Goal: Check status: Check status

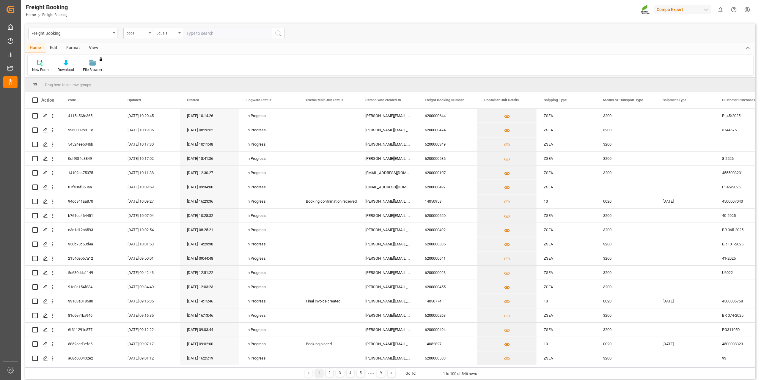
click at [150, 33] on icon "open menu" at bounding box center [150, 32] width 2 height 1
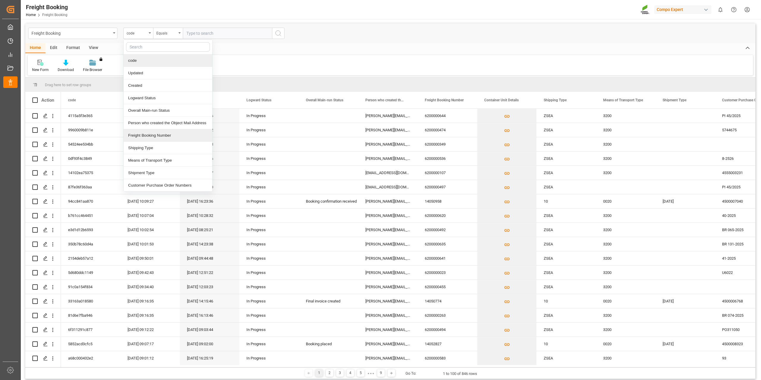
click at [147, 138] on div "Freight Booking Number" at bounding box center [168, 135] width 89 height 12
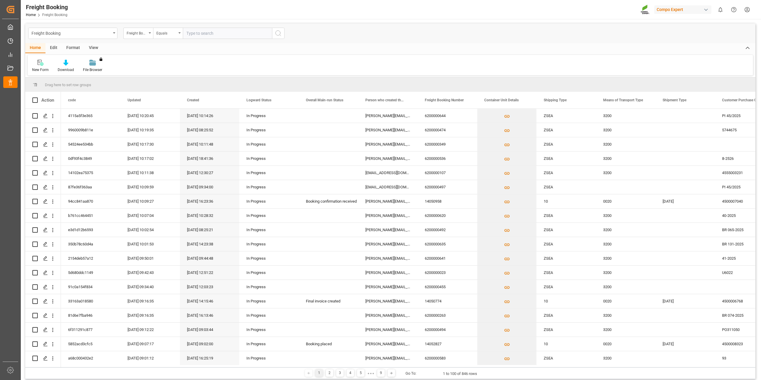
click at [209, 32] on input "text" at bounding box center [227, 33] width 89 height 11
paste input "6200000525"
type input "6200000525"
click at [278, 34] on icon "search button" at bounding box center [278, 33] width 7 height 7
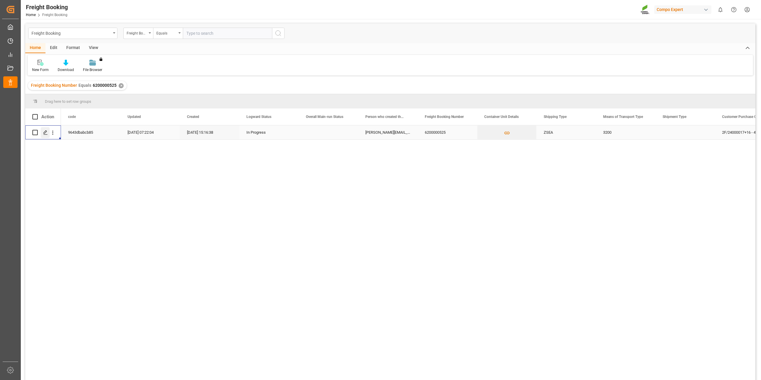
click at [43, 135] on div "Press SPACE to select this row." at bounding box center [45, 132] width 9 height 11
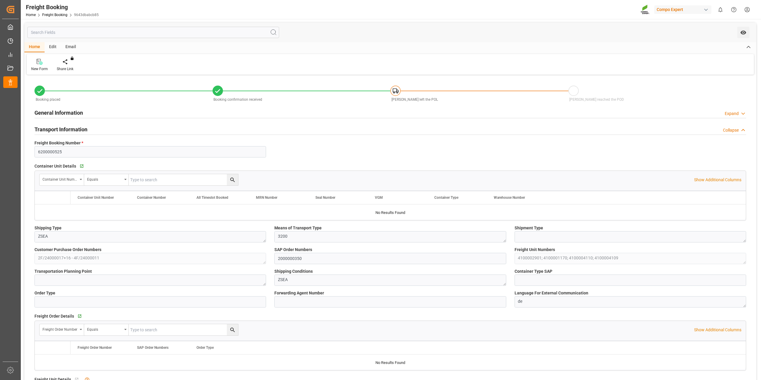
type input "9720471"
type input "NLRTM"
type input "EGEDK"
type input "0"
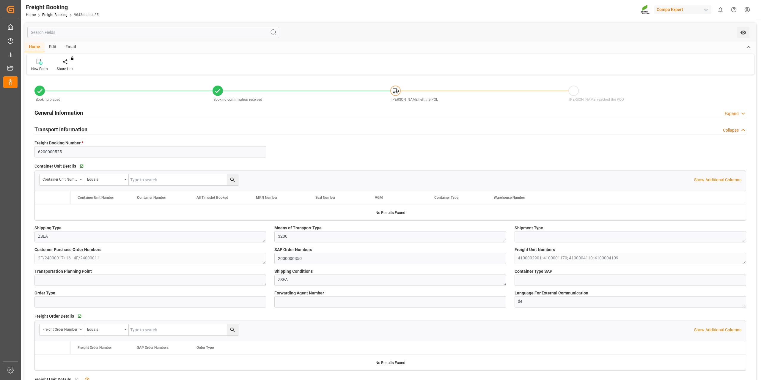
type input "102456.96"
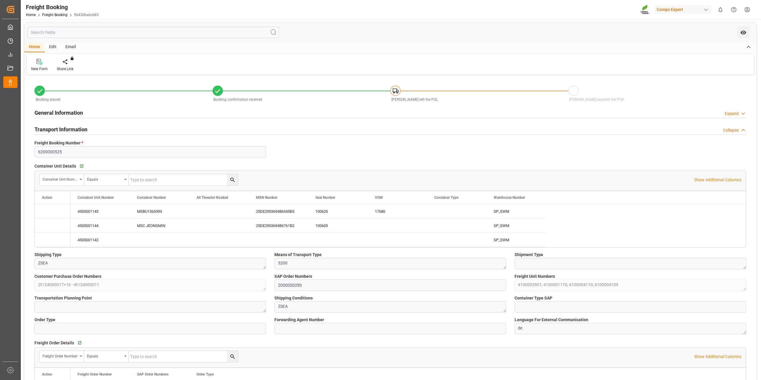
type input "24.09.2025 01:00"
type input "27.09.2025 01:00"
type input "10.10.2025 01:00"
type input "30.09.2025 12:00"
type input "12.10.2025 12:00"
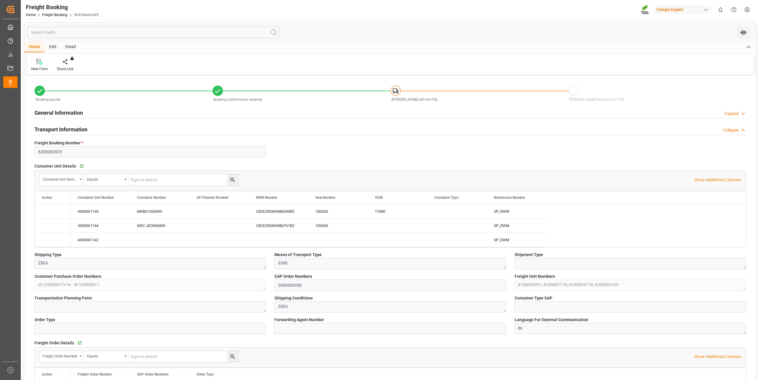
type input "22.08.2025 15:16"
type input "11.09.2025 15:16"
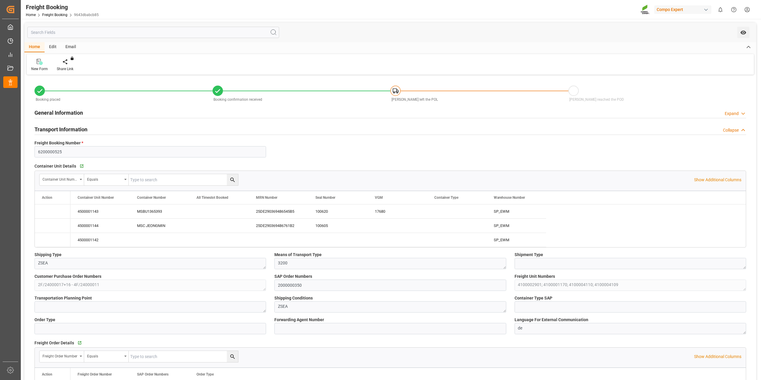
type input "11.09.2025 15:16"
type input "24.09.2025 06:21"
click at [747, 7] on html "Created by potrace 1.15, written by Peter Selinger 2001-2017 Created by potrace…" at bounding box center [380, 190] width 761 height 380
click at [651, 89] on span "Logout" at bounding box center [644, 87] width 16 height 5
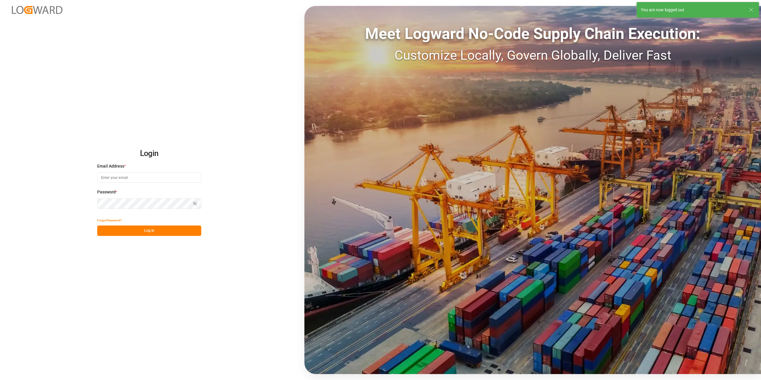
type input "tanja.schoepple@fms-logistics.com"
